Goal: Task Accomplishment & Management: Manage account settings

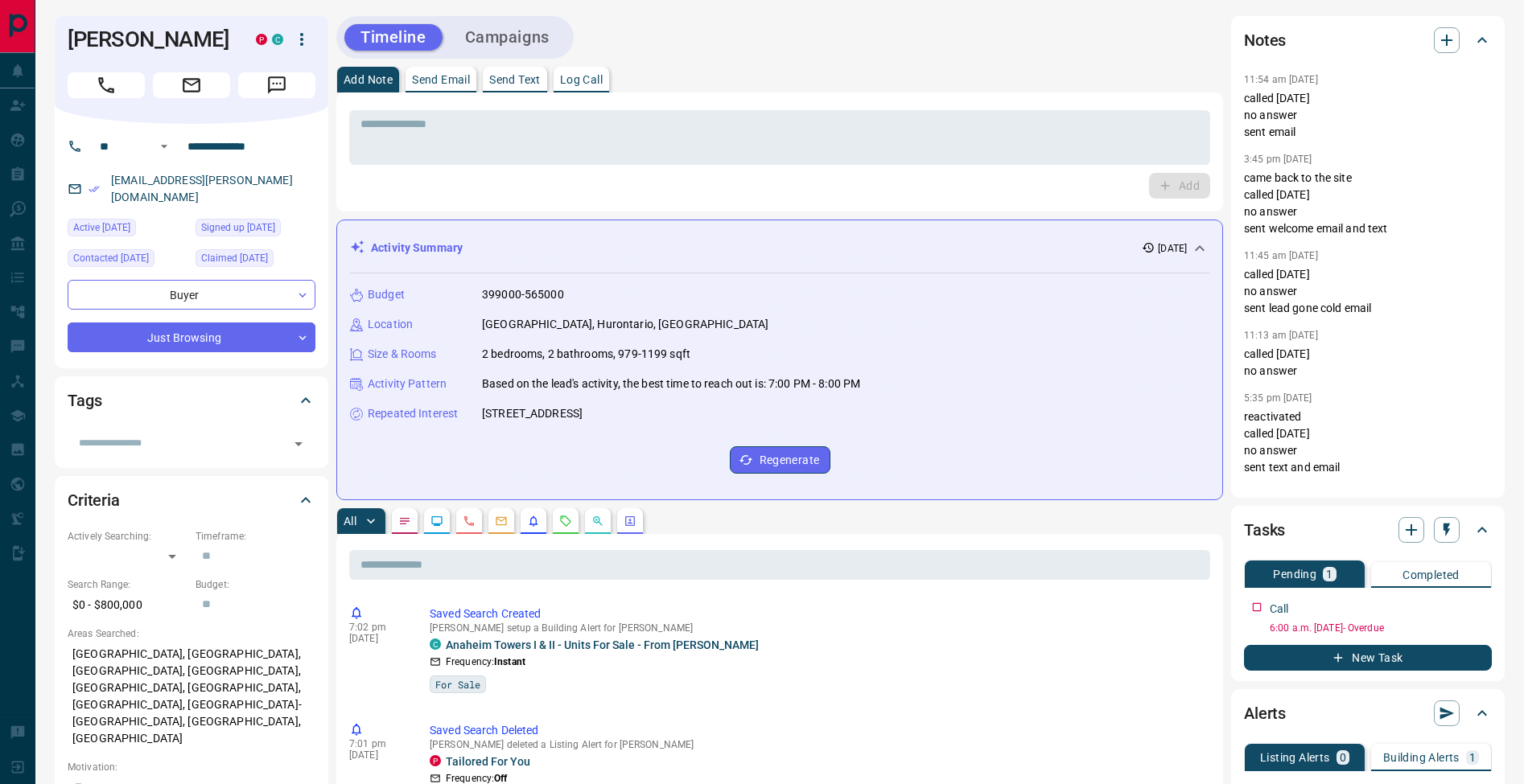
scroll to position [335, 0]
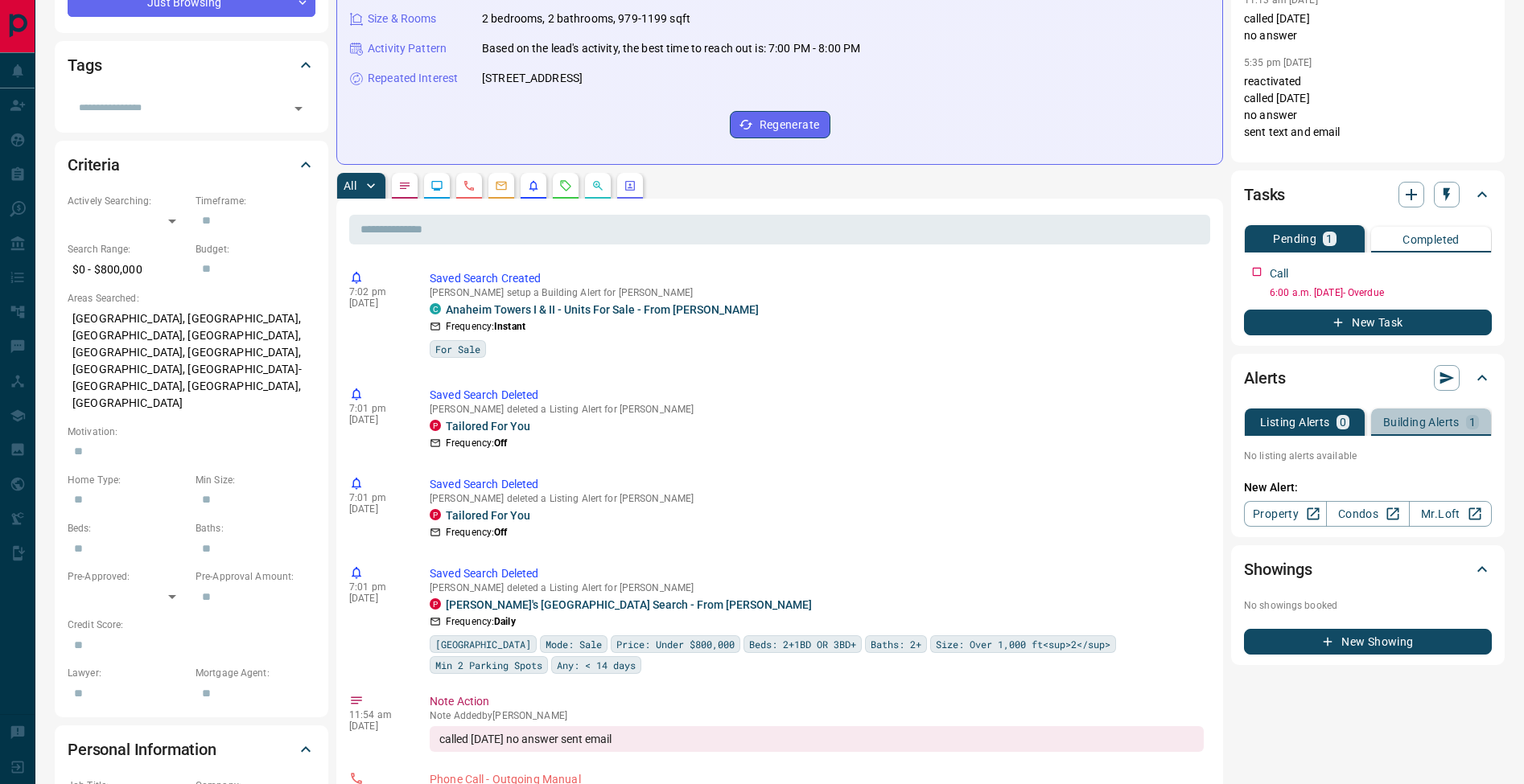
click at [1461, 428] on div "Building Alerts 1" at bounding box center [1430, 422] width 95 height 15
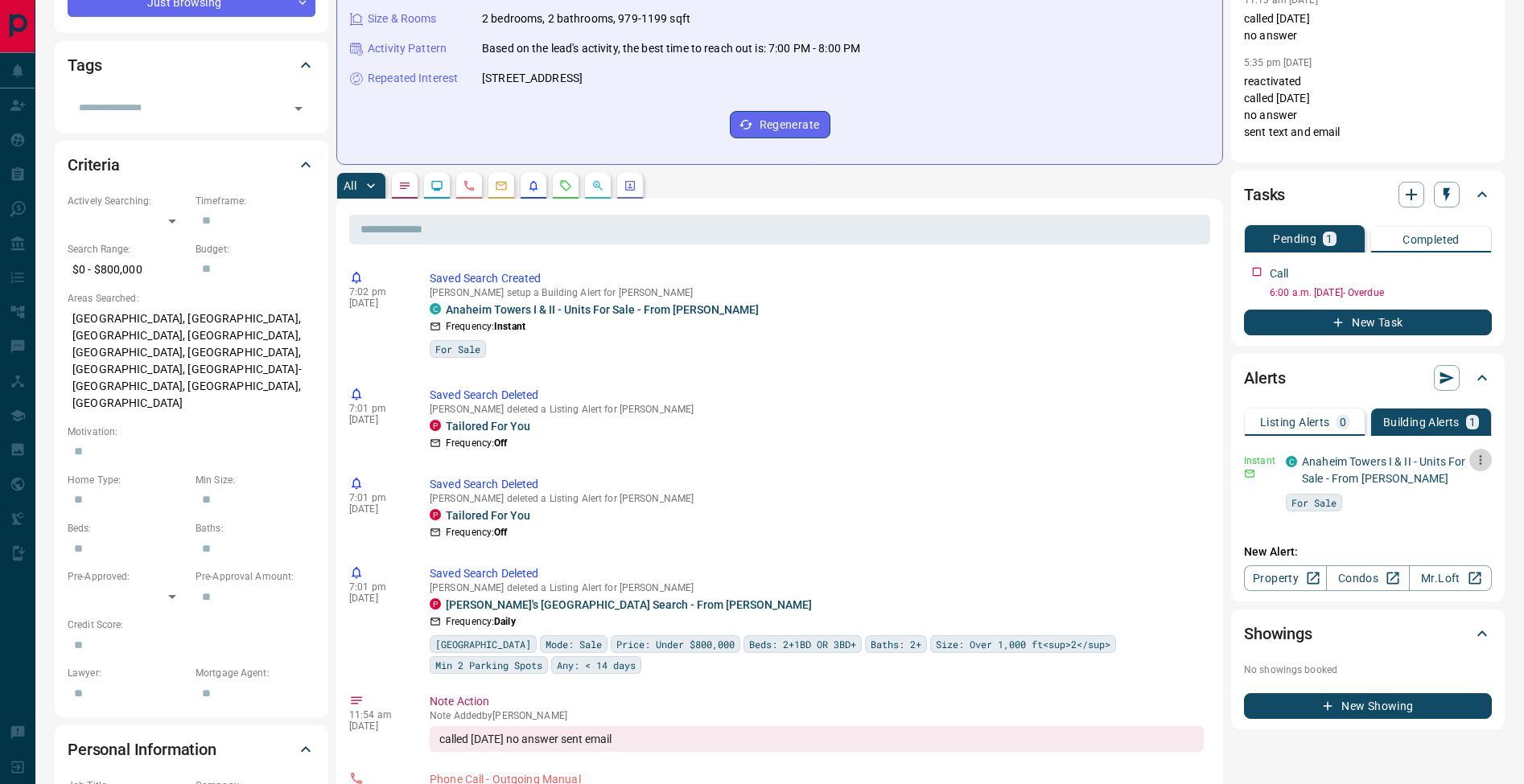
click at [1478, 461] on icon "button" at bounding box center [1480, 460] width 15 height 15
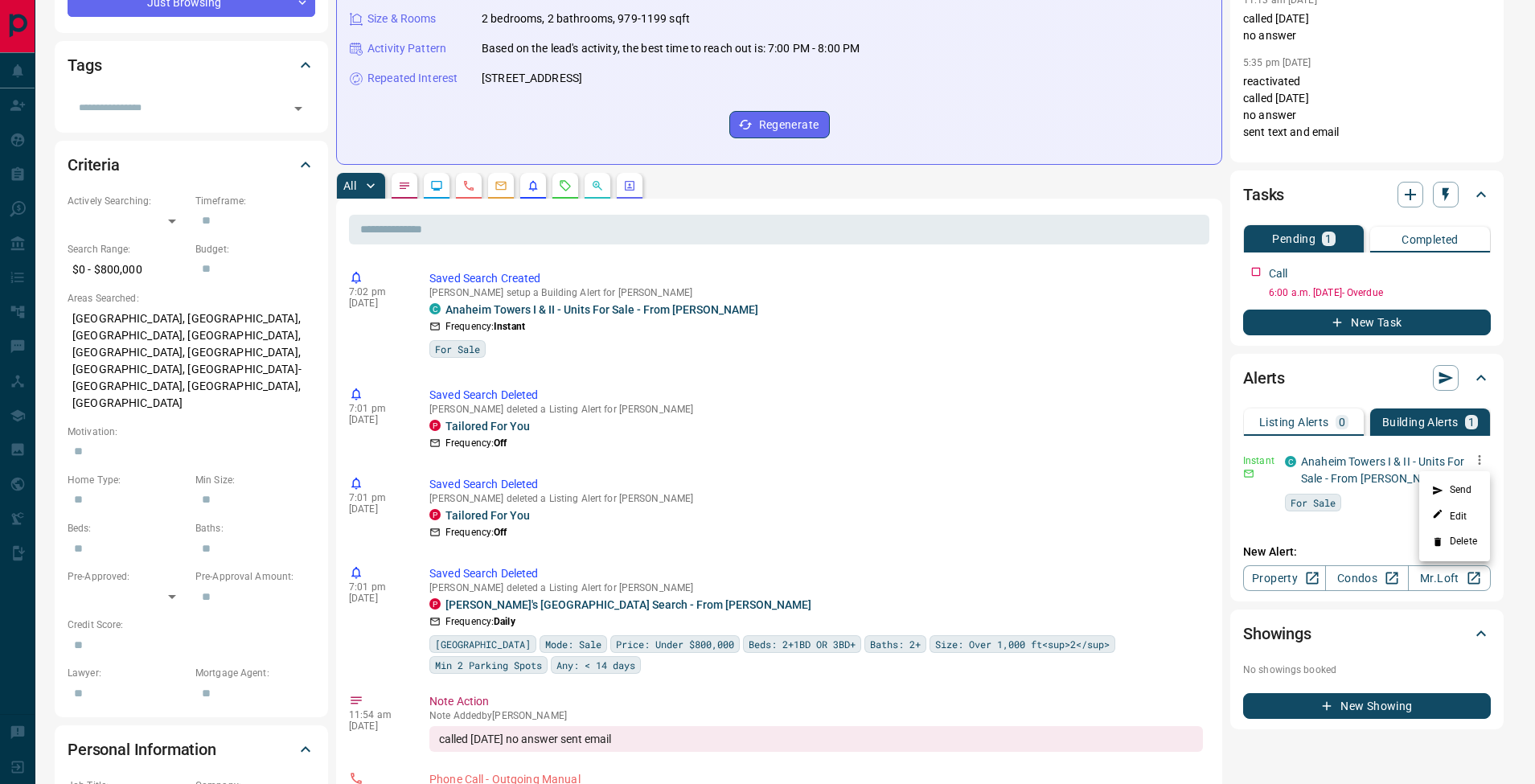
click at [1471, 481] on li "Send" at bounding box center [1454, 491] width 71 height 26
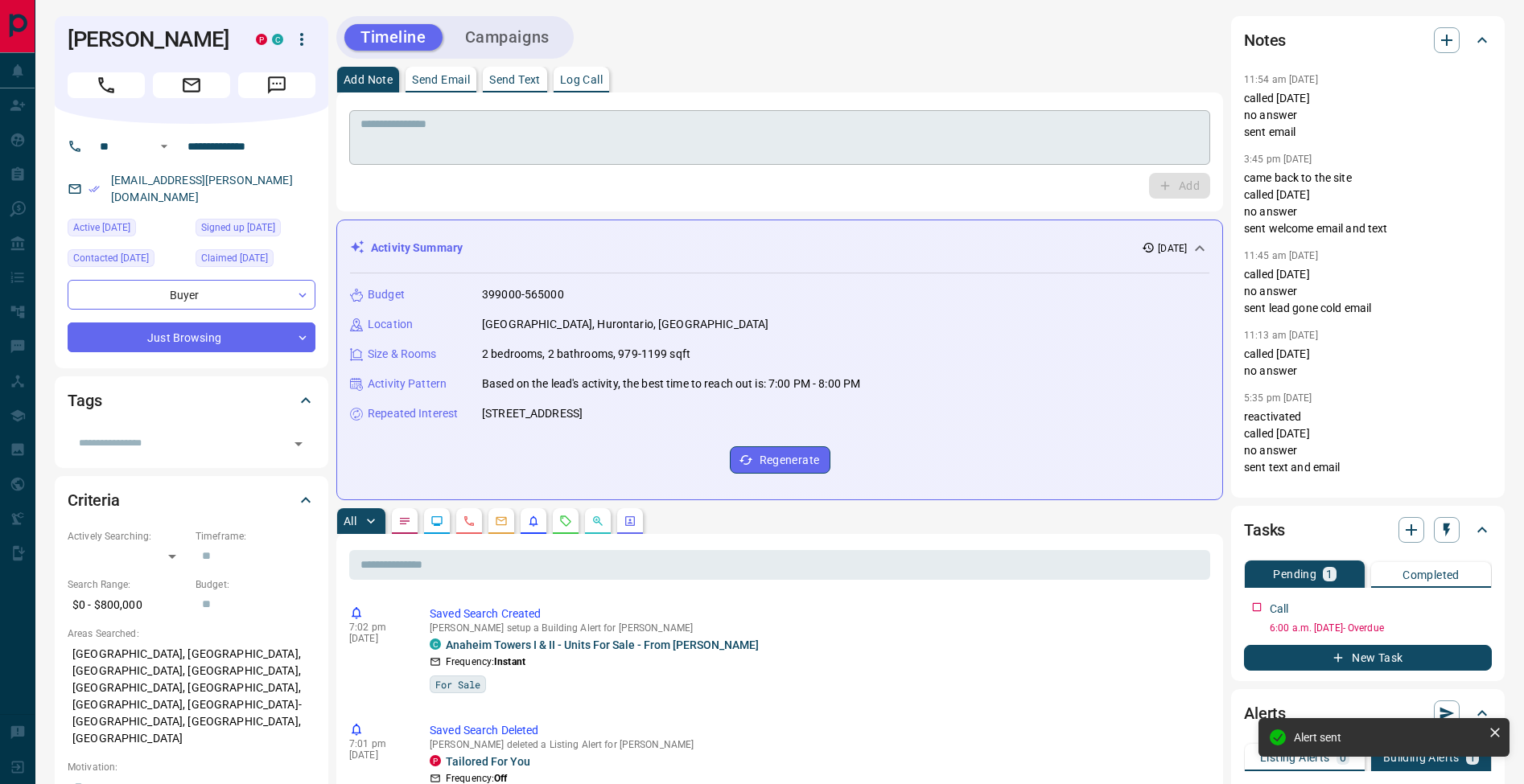
drag, startPoint x: 355, startPoint y: 101, endPoint x: 383, endPoint y: 122, distance: 35.0
click at [356, 101] on div "* ​ Add" at bounding box center [779, 152] width 886 height 119
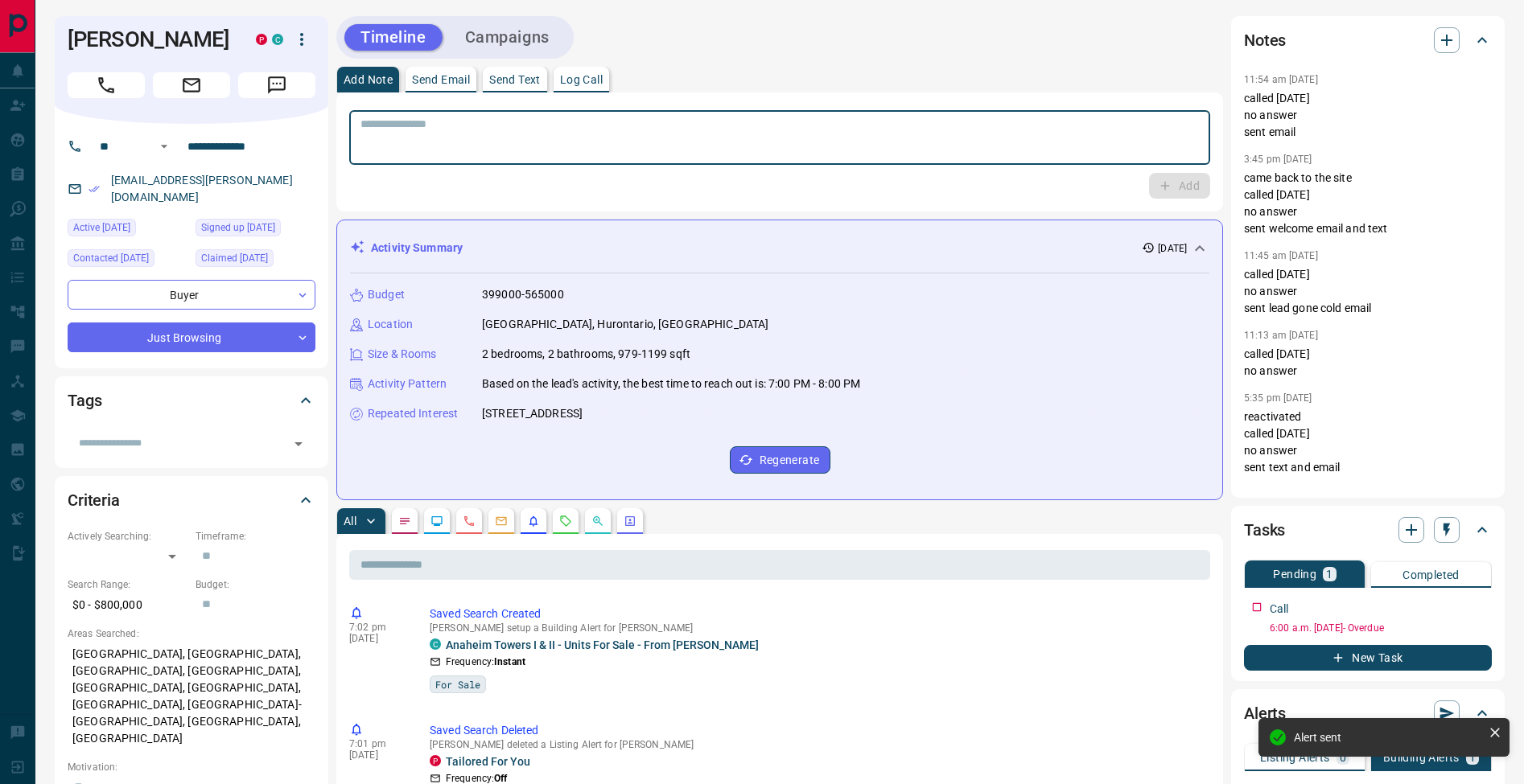
click at [383, 122] on textarea at bounding box center [780, 138] width 838 height 41
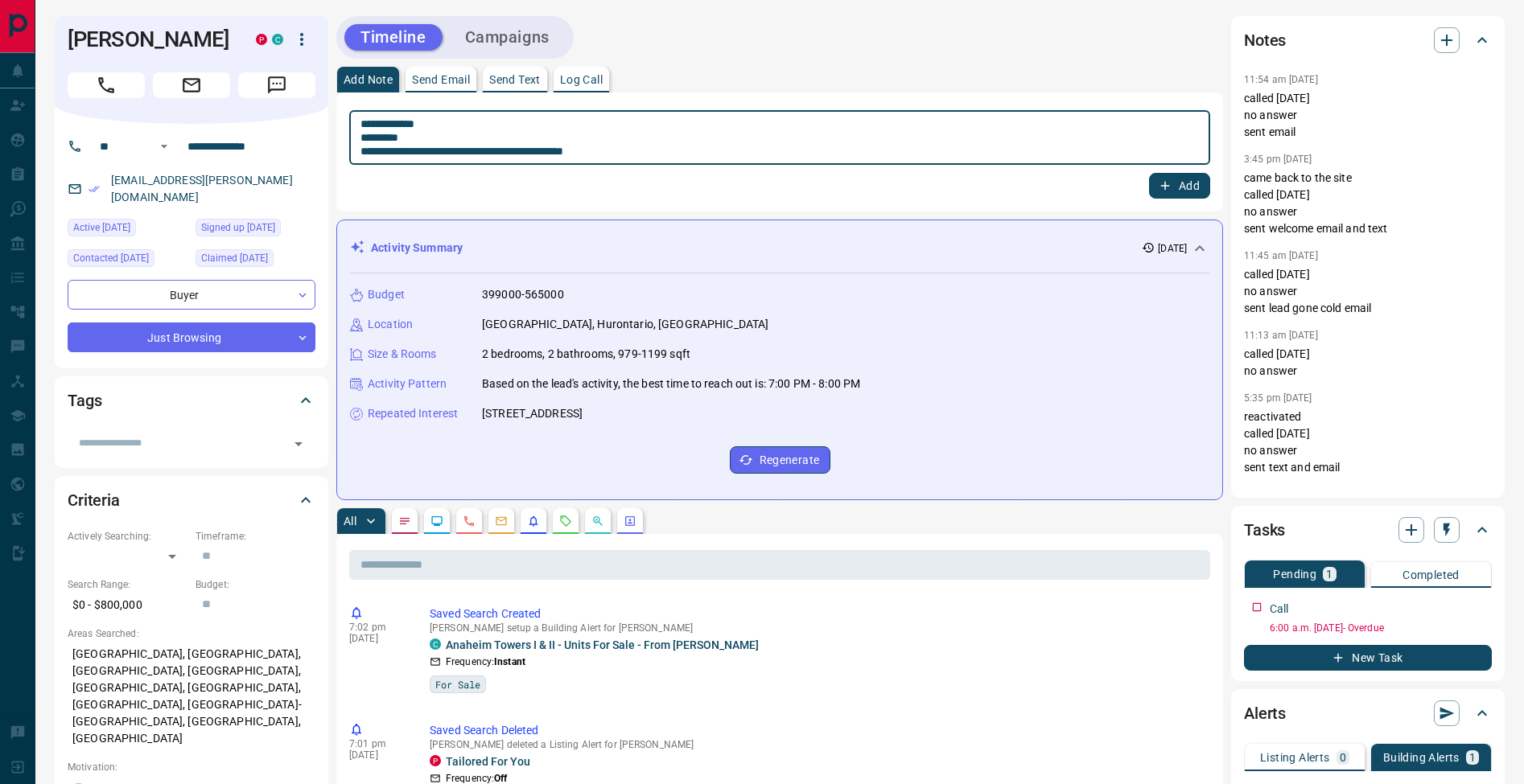
click at [364, 139] on textarea "**********" at bounding box center [780, 138] width 838 height 41
type textarea "**********"
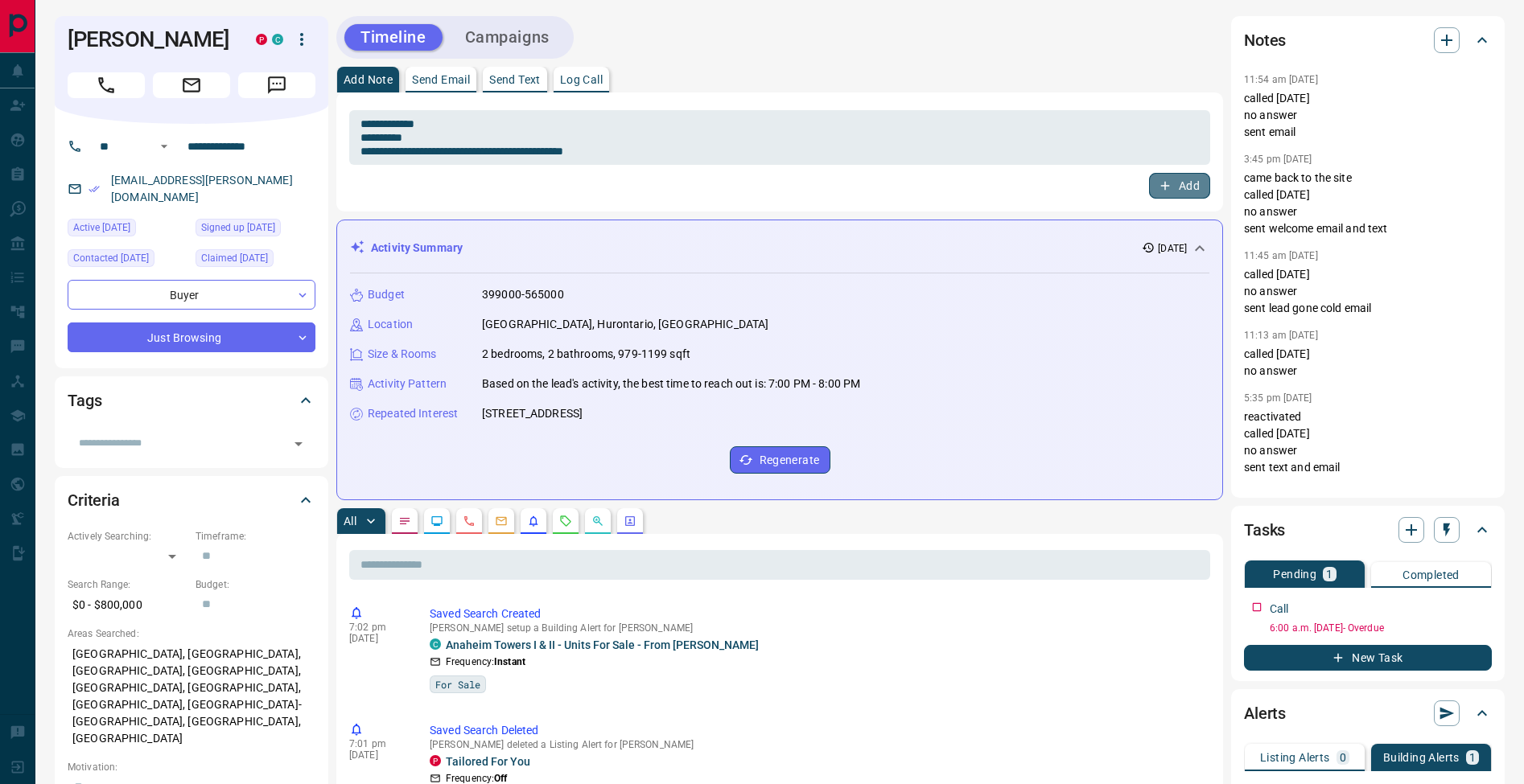
click at [1199, 184] on button "Add" at bounding box center [1179, 186] width 61 height 26
click at [1479, 606] on icon "button" at bounding box center [1481, 605] width 13 height 13
click at [1469, 628] on li "Edit" at bounding box center [1455, 636] width 71 height 24
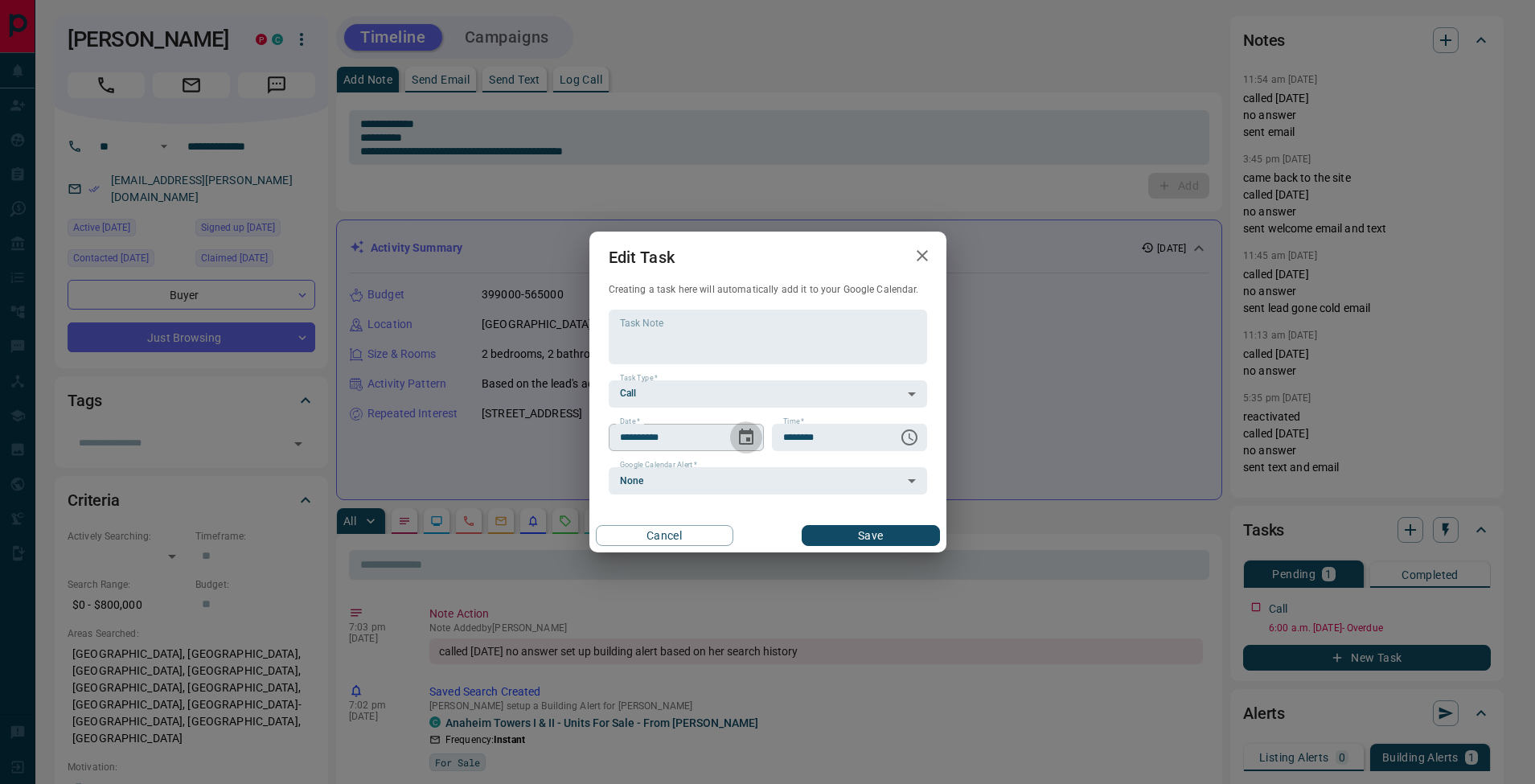
click at [747, 438] on icon "Choose date, selected date is Aug 15, 2025" at bounding box center [747, 437] width 15 height 16
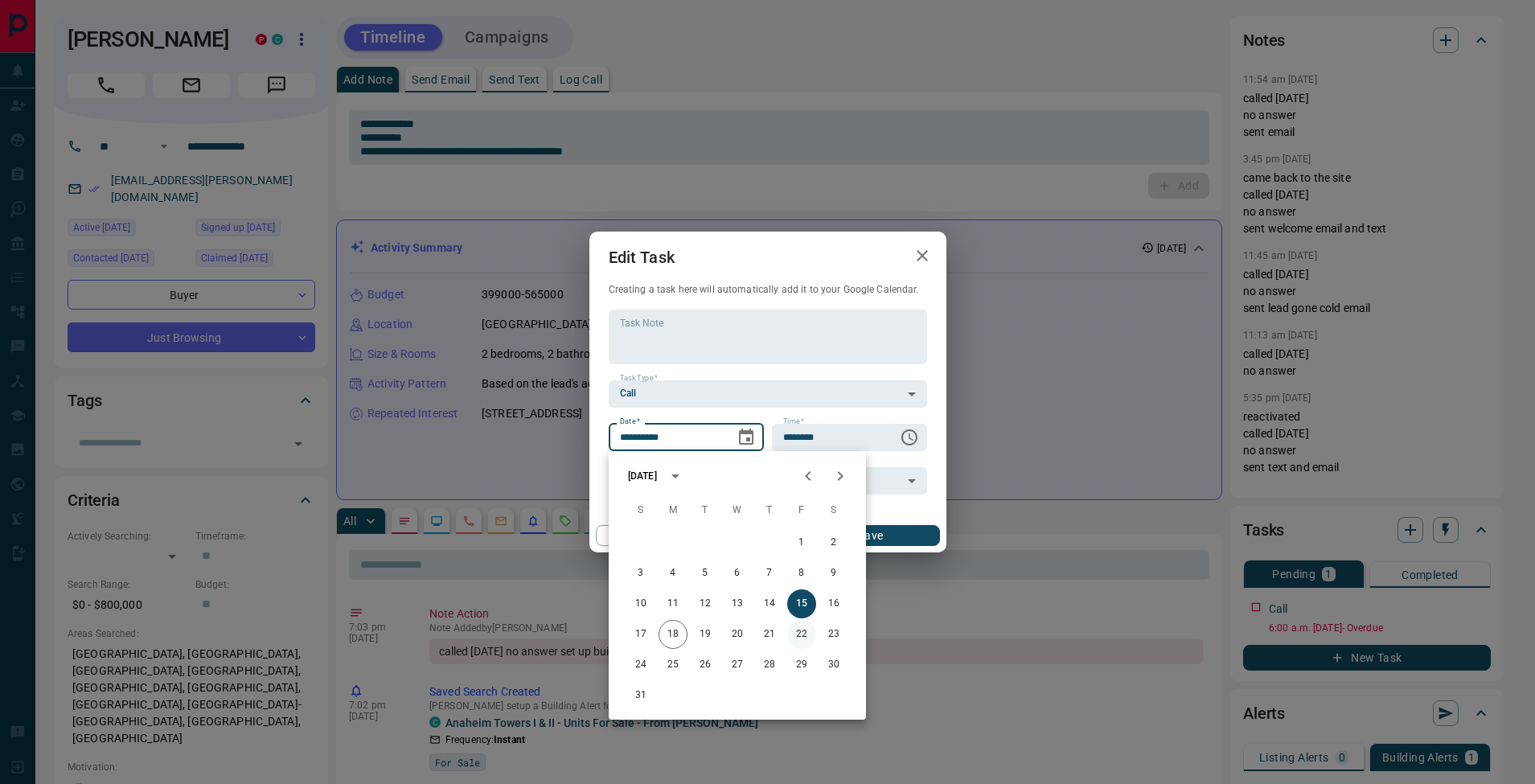
click at [794, 634] on button "22" at bounding box center [802, 635] width 29 height 29
type input "**********"
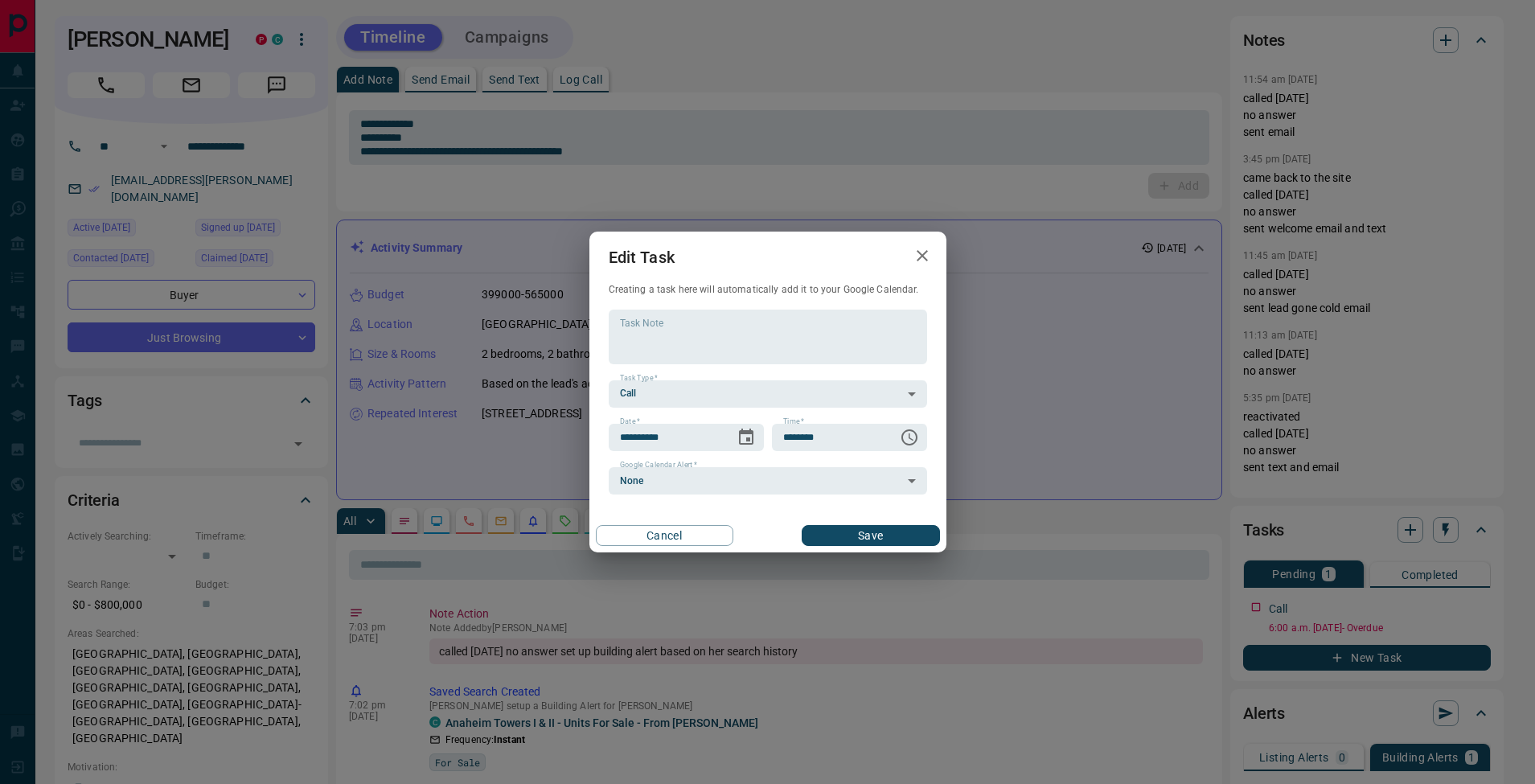
click at [890, 528] on button "Save" at bounding box center [871, 535] width 138 height 21
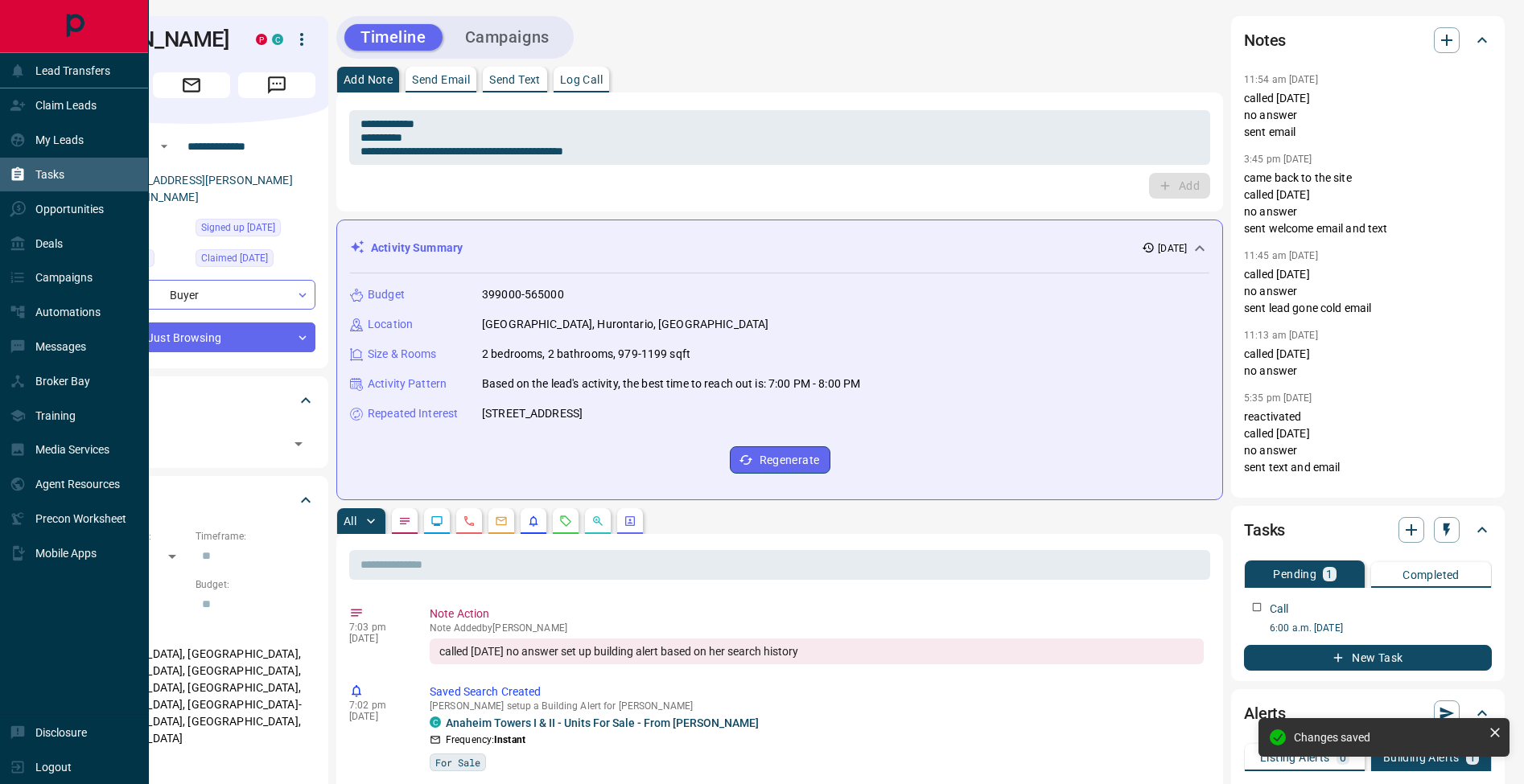
click at [21, 171] on icon at bounding box center [18, 174] width 16 height 16
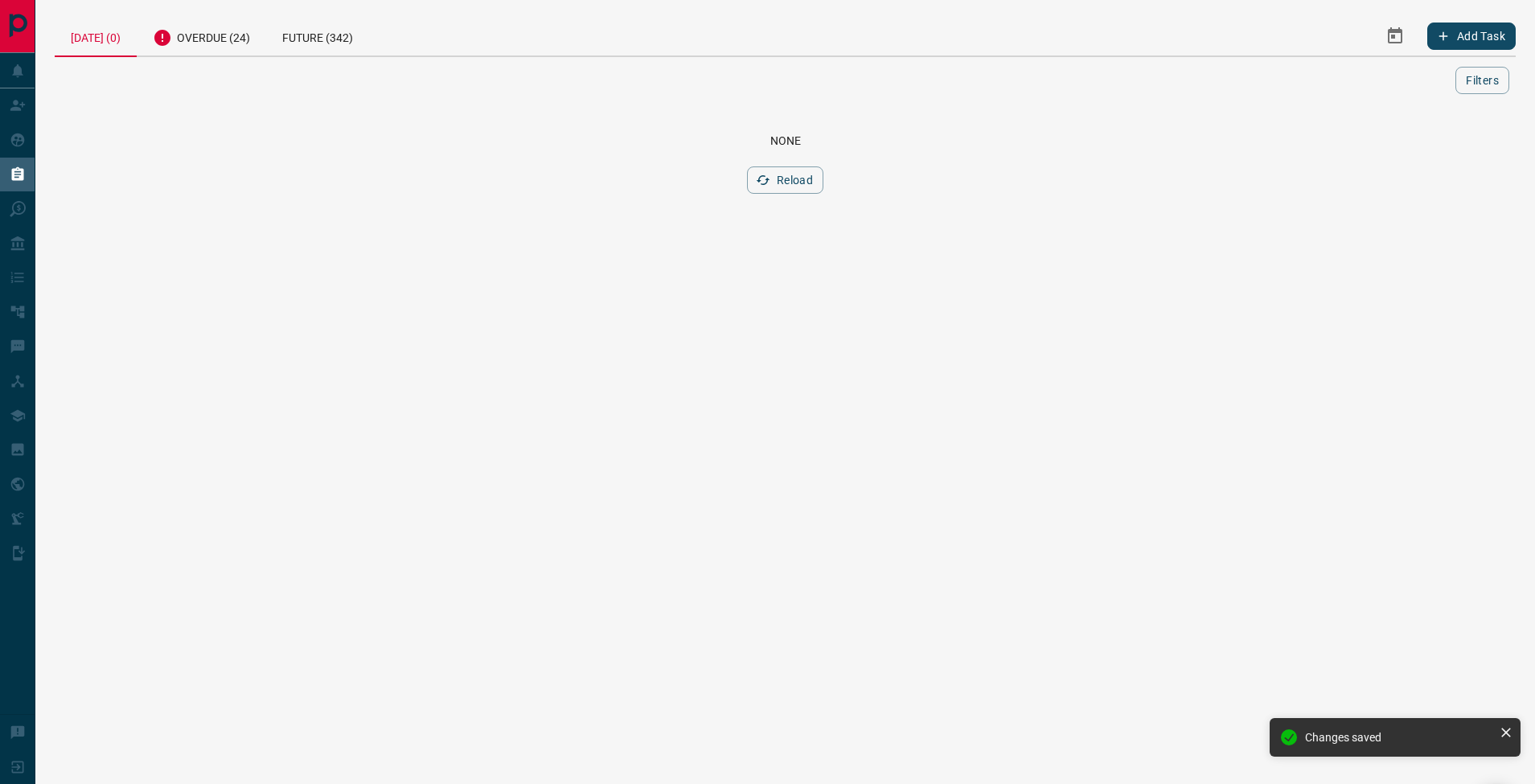
drag, startPoint x: 214, startPoint y: 40, endPoint x: 260, endPoint y: 115, distance: 88.0
click at [213, 40] on div "Overdue (24)" at bounding box center [201, 36] width 130 height 39
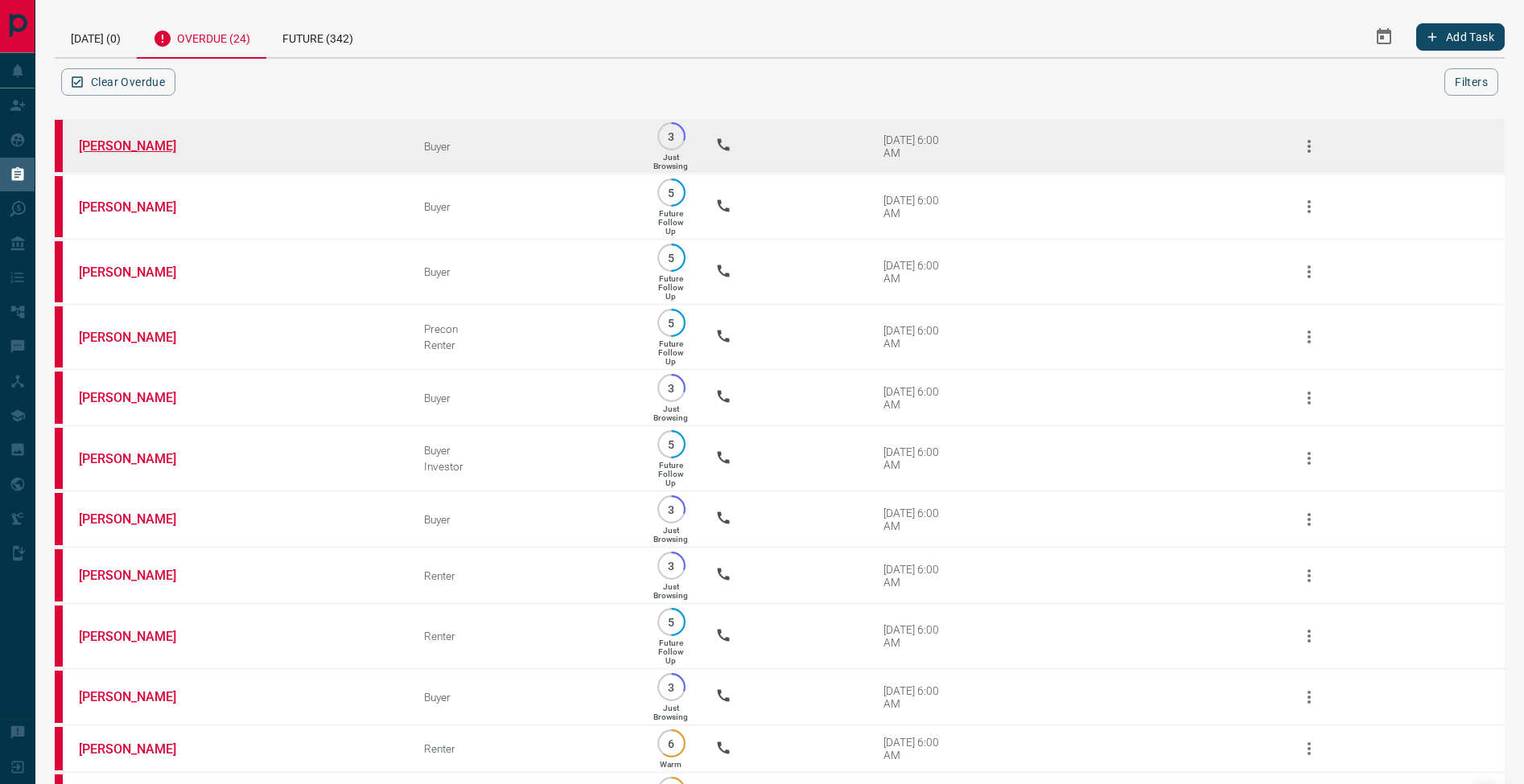
click at [147, 146] on link "[PERSON_NAME]" at bounding box center [139, 146] width 121 height 15
